Goal: Task Accomplishment & Management: Use online tool/utility

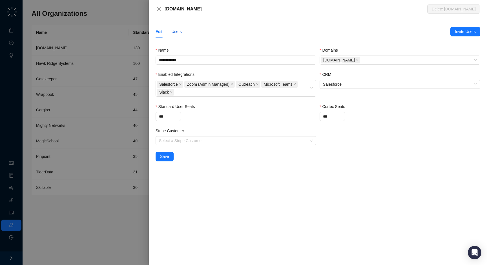
click at [175, 34] on div "Users" at bounding box center [176, 31] width 10 height 6
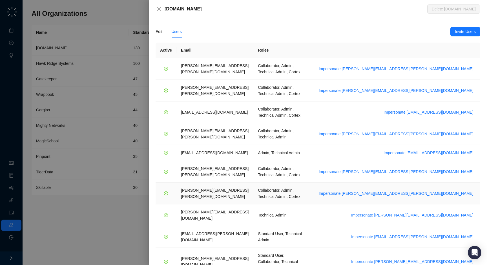
click at [421, 183] on td "Impersonate tom.barber@synthesia.io" at bounding box center [396, 194] width 168 height 22
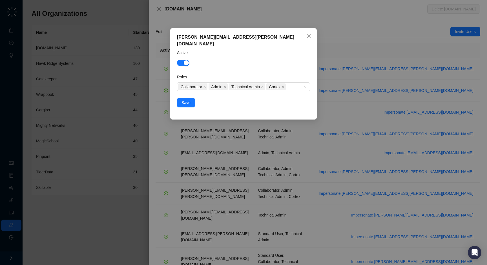
click at [421, 158] on div "tom.barber@synthesia.io Active Roles Collaborator Admin Technical Admin Cortex …" at bounding box center [243, 132] width 487 height 265
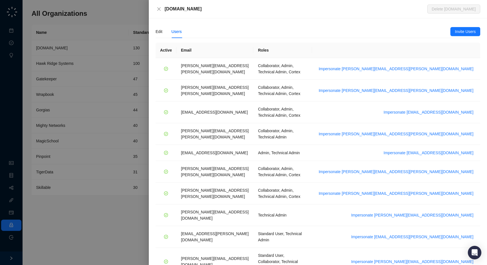
click at [421, 190] on span "Impersonate tom.barber@synthesia.io" at bounding box center [396, 193] width 155 height 6
